Goal: Information Seeking & Learning: Learn about a topic

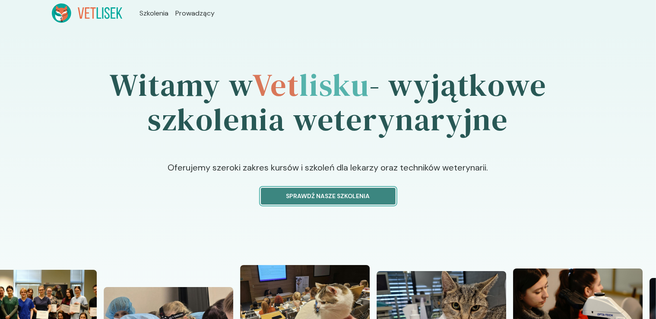
click at [356, 201] on button "Sprawdź nasze szkolenia" at bounding box center [328, 196] width 135 height 17
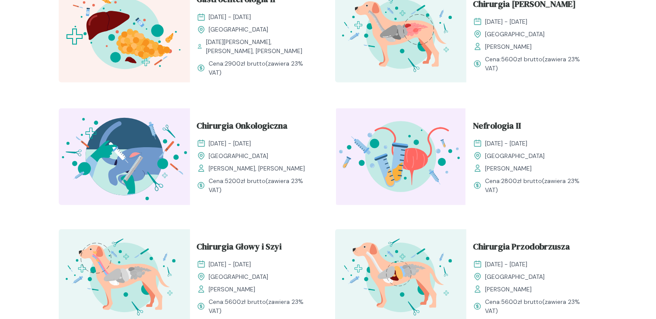
scroll to position [1095, 0]
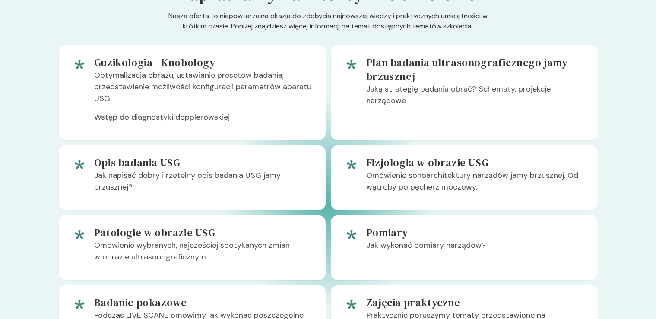
scroll to position [536, 0]
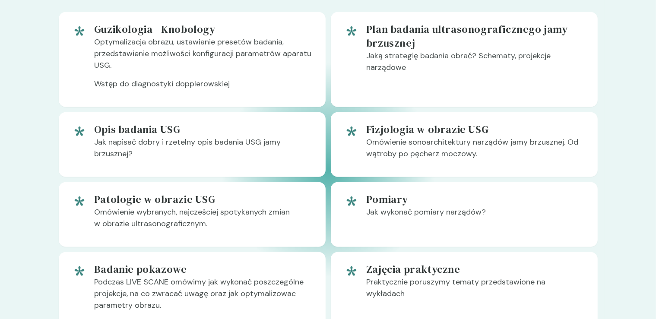
click at [277, 237] on p "Omówienie wybranych, najcześciej spotykanych zmian w obrazie ultrasonograficzny…" at bounding box center [203, 222] width 218 height 30
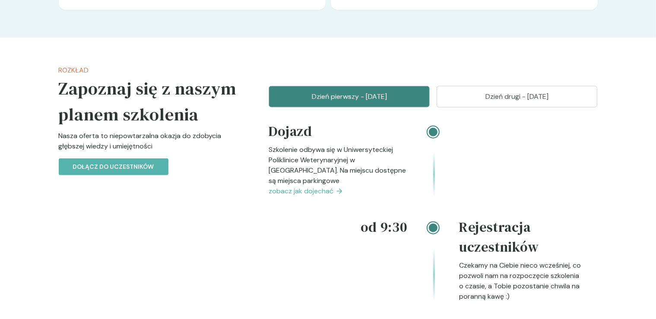
scroll to position [856, 0]
click at [561, 102] on p "Dzień drugi - 19 październik" at bounding box center [518, 96] width 140 height 10
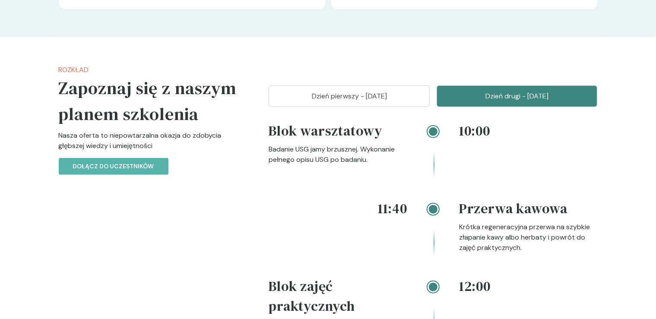
click at [393, 107] on button "Dzień pierwszy - 18 październik" at bounding box center [349, 97] width 161 height 22
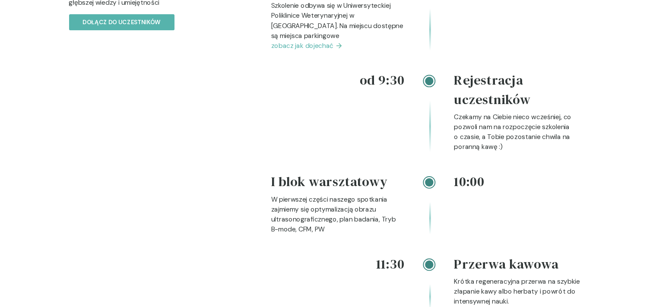
scroll to position [0, 0]
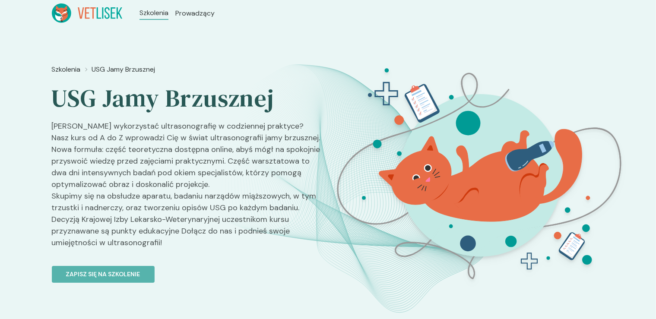
click at [80, 15] on icon at bounding box center [81, 12] width 6 height 11
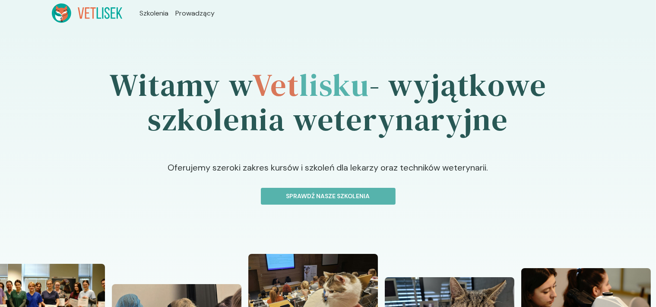
click at [184, 7] on ul "Szkolenia Prowadzący" at bounding box center [177, 12] width 110 height 19
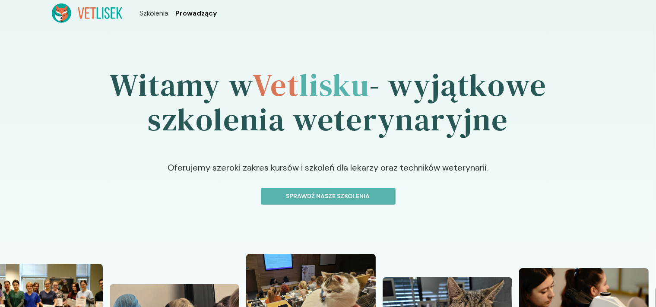
click at [186, 11] on span "Prowadzący" at bounding box center [195, 13] width 41 height 10
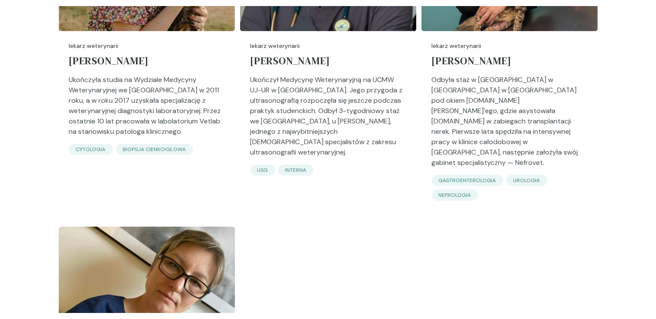
scroll to position [2921, 0]
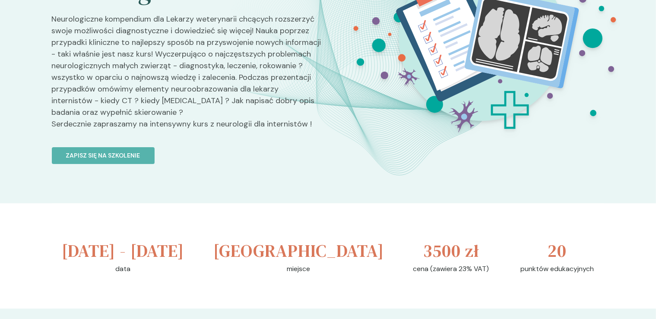
scroll to position [45, 0]
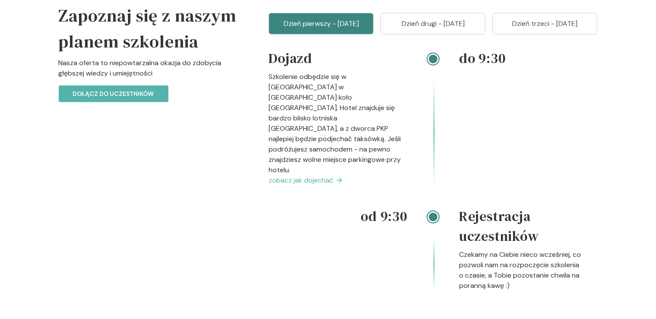
scroll to position [1039, 0]
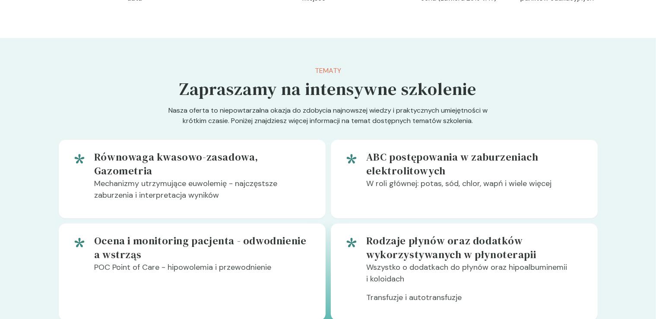
scroll to position [411, 0]
